Goal: Task Accomplishment & Management: Use online tool/utility

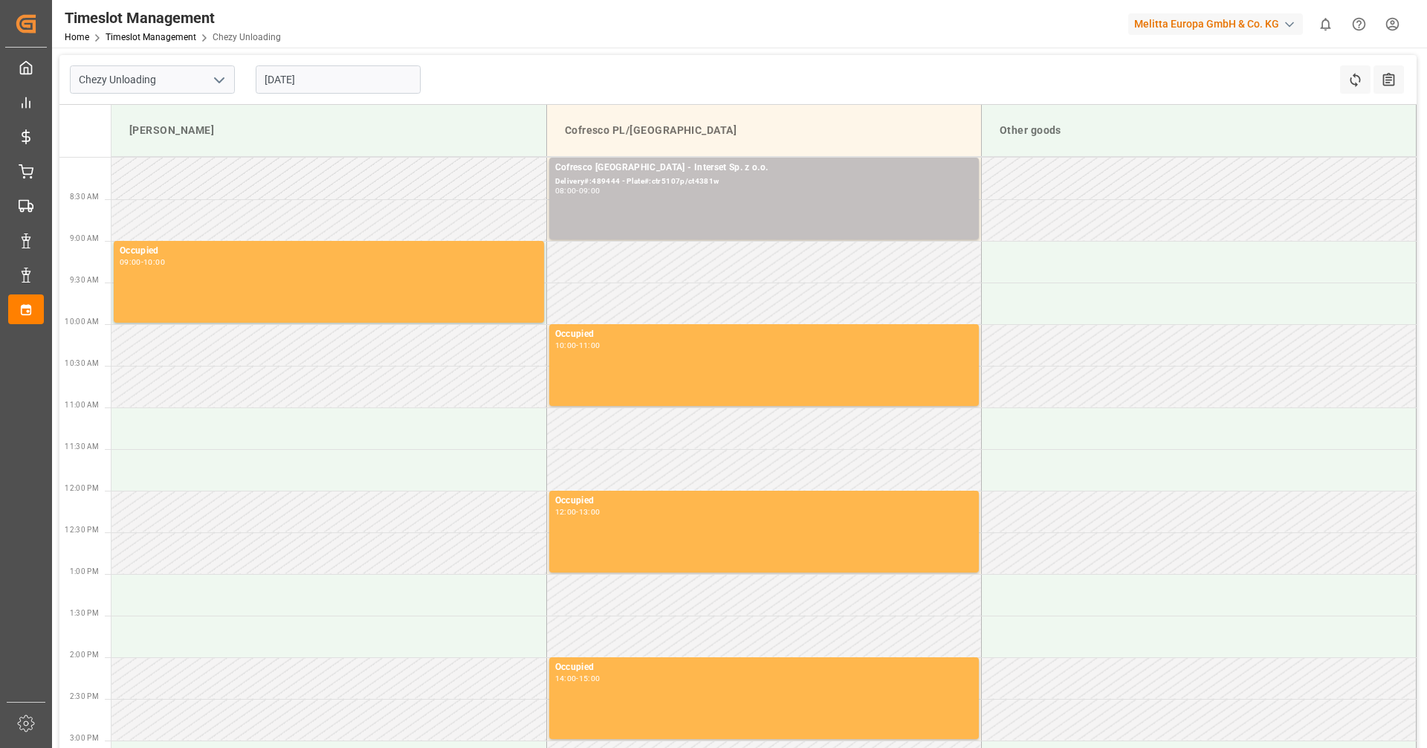
click at [310, 83] on input "17-09-2025" at bounding box center [338, 79] width 165 height 28
